Goal: Task Accomplishment & Management: Manage account settings

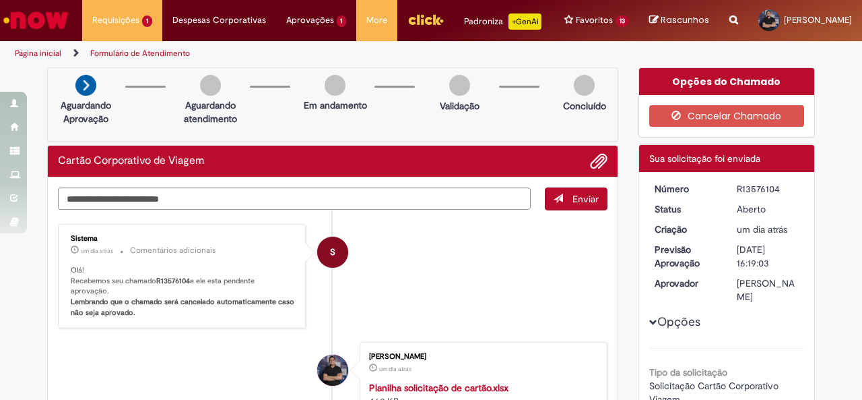
click at [49, 24] on img "Ir para a Homepage" at bounding box center [35, 20] width 69 height 27
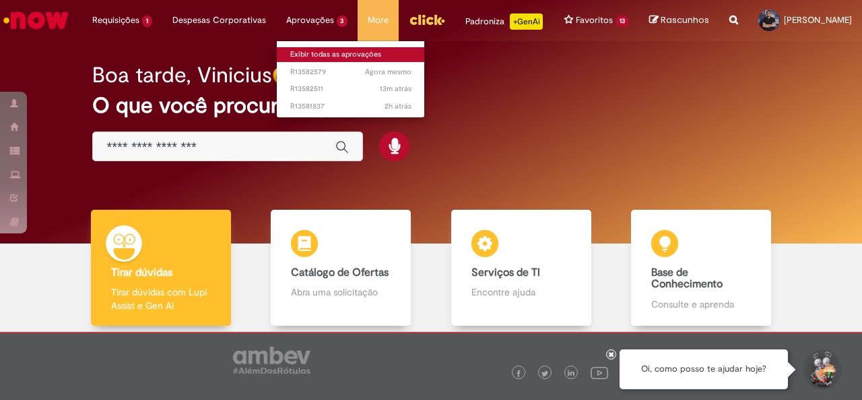
click at [303, 59] on link "Exibir todas as aprovações" at bounding box center [351, 54] width 148 height 15
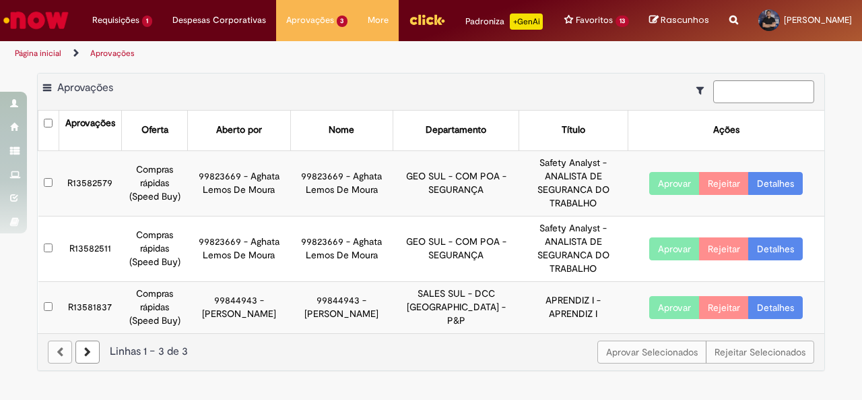
click at [662, 189] on button "Aprovar" at bounding box center [674, 183] width 51 height 23
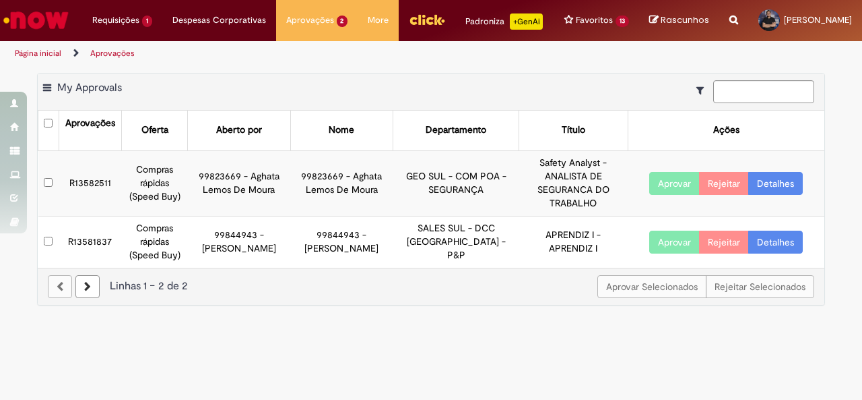
click at [658, 189] on button "Aprovar" at bounding box center [674, 183] width 51 height 23
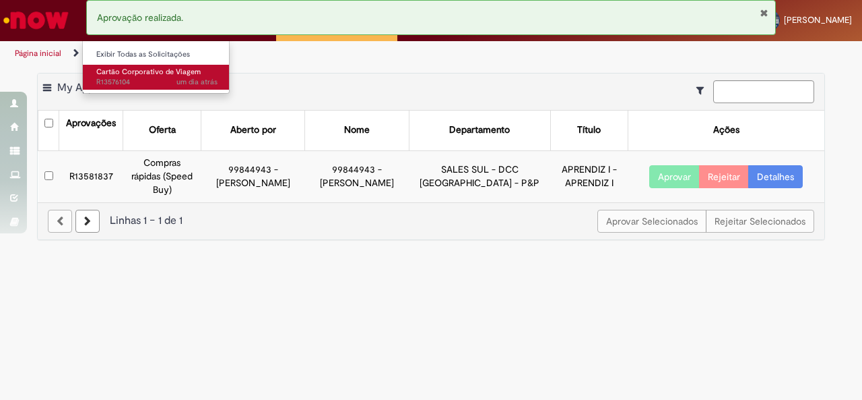
click at [123, 66] on link "Cartão Corporativo de Viagem um dia atrás um dia atrás R13576104" at bounding box center [157, 77] width 148 height 25
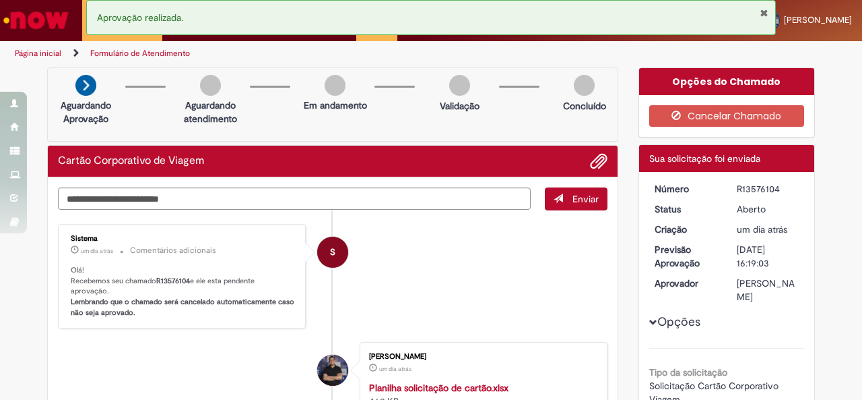
click at [763, 11] on button "Fechar Notificação" at bounding box center [764, 12] width 9 height 11
